Goal: Task Accomplishment & Management: Manage account settings

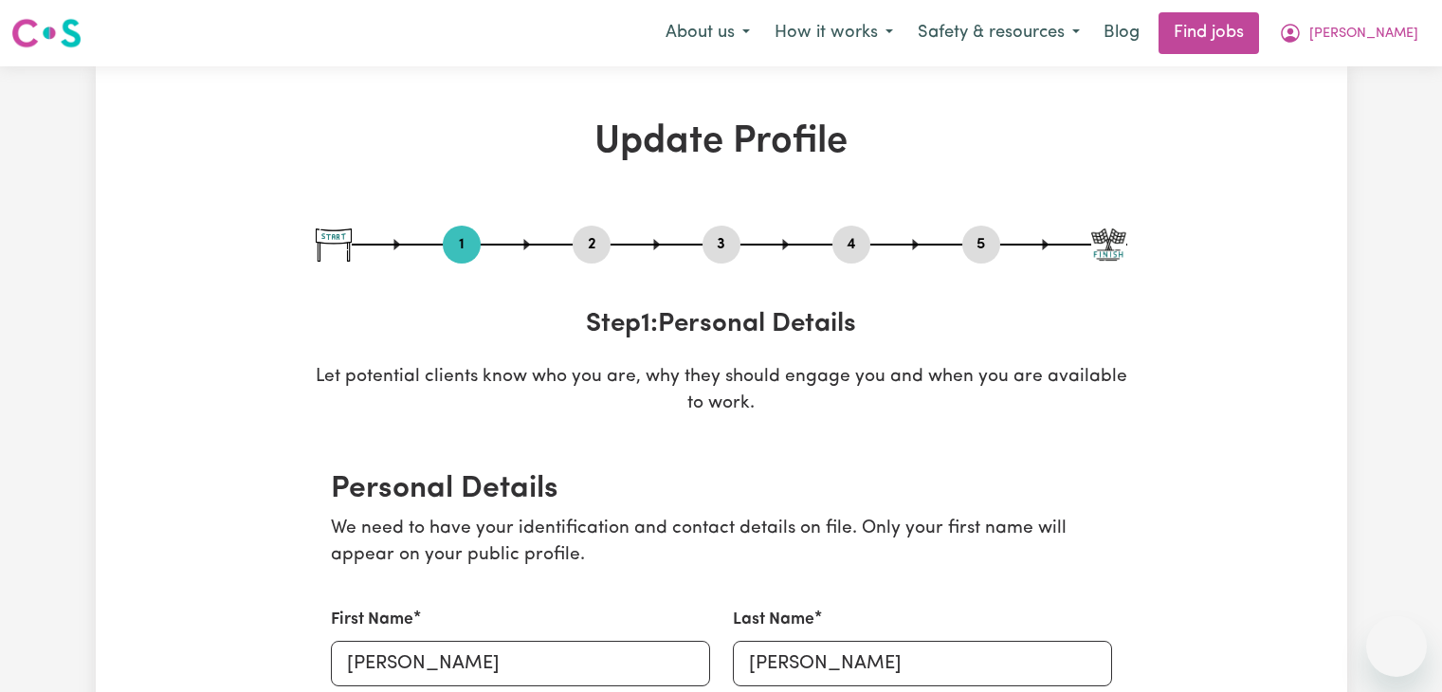
select select "[DEMOGRAPHIC_DATA]"
select select "Student Visa"
select select "Studying a healthcare related degree or qualification"
select select "45"
select select "50"
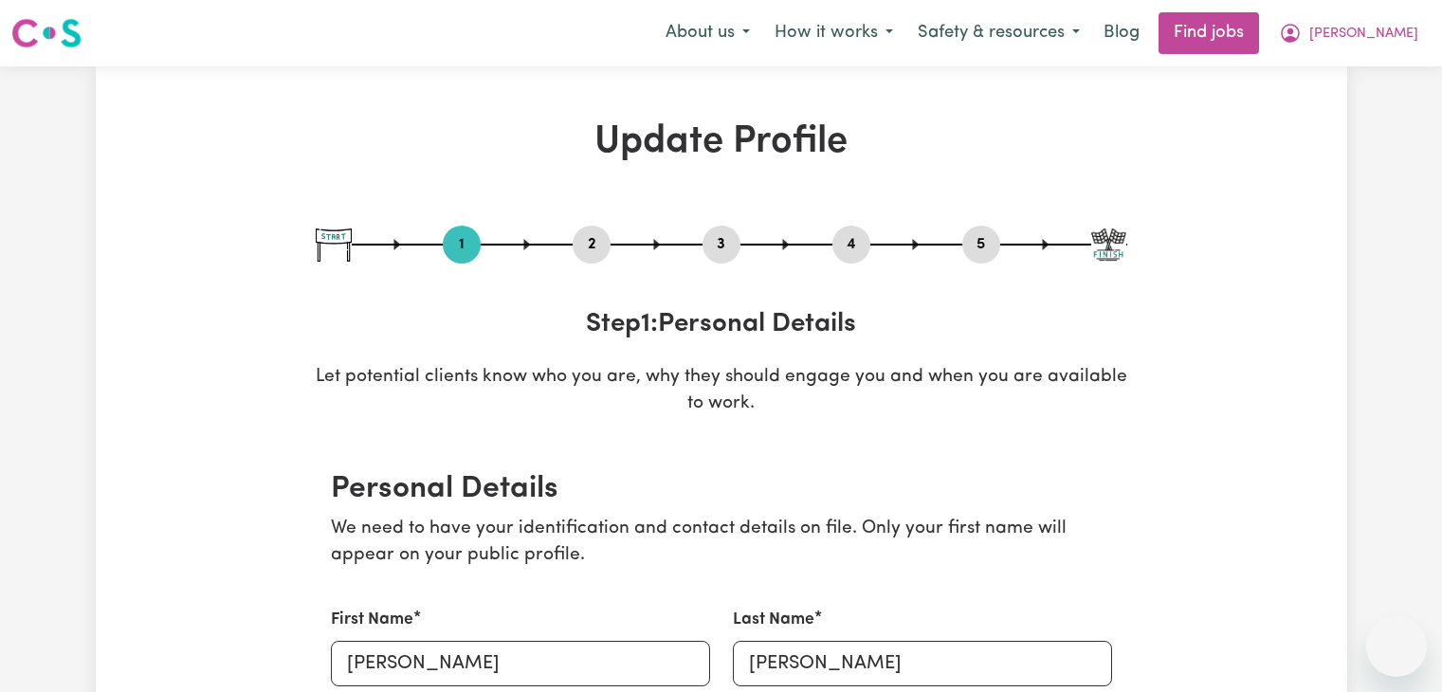
select select "60"
select select "70"
click at [1236, 39] on link "Find jobs" at bounding box center [1209, 33] width 101 height 42
